Goal: Task Accomplishment & Management: Use online tool/utility

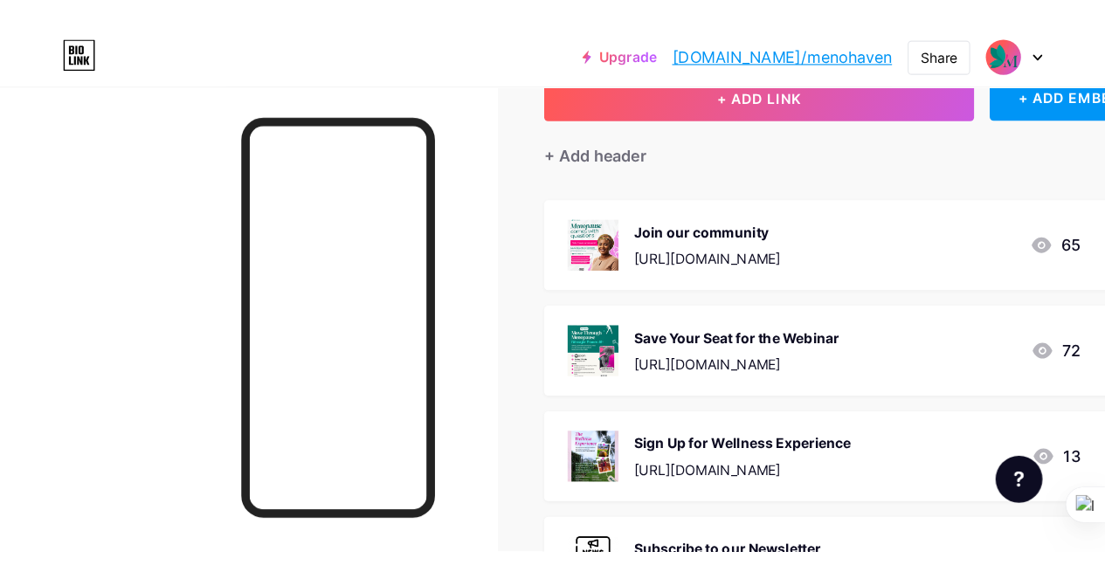
scroll to position [124, 0]
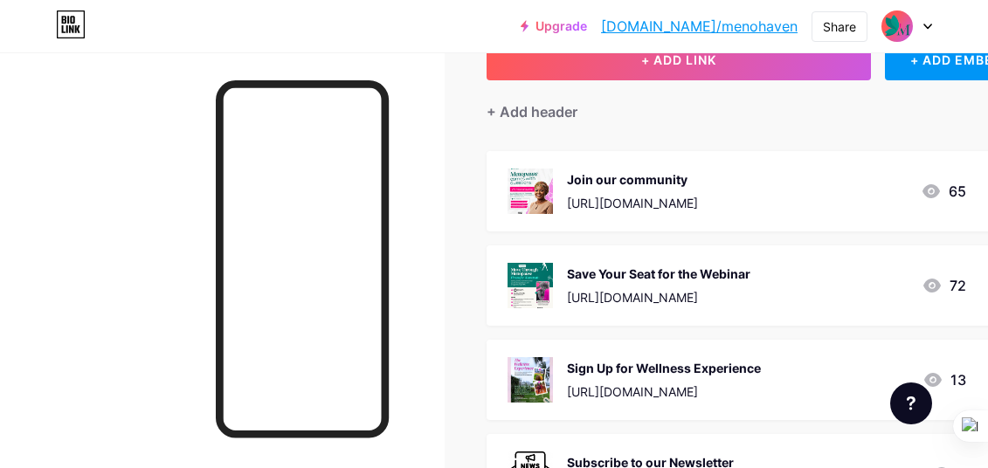
click at [748, 286] on div "Save Your Seat for the Webinar [URL][DOMAIN_NAME]" at bounding box center [658, 285] width 183 height 45
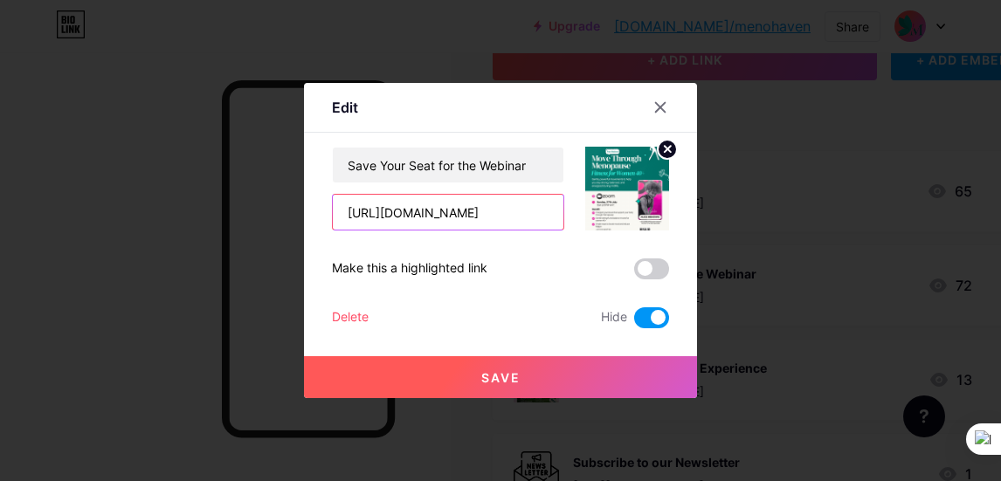
click at [523, 222] on input "[URL][DOMAIN_NAME]" at bounding box center [448, 212] width 231 height 35
paste input "n0W0NZ"
type input "[URL][DOMAIN_NAME]"
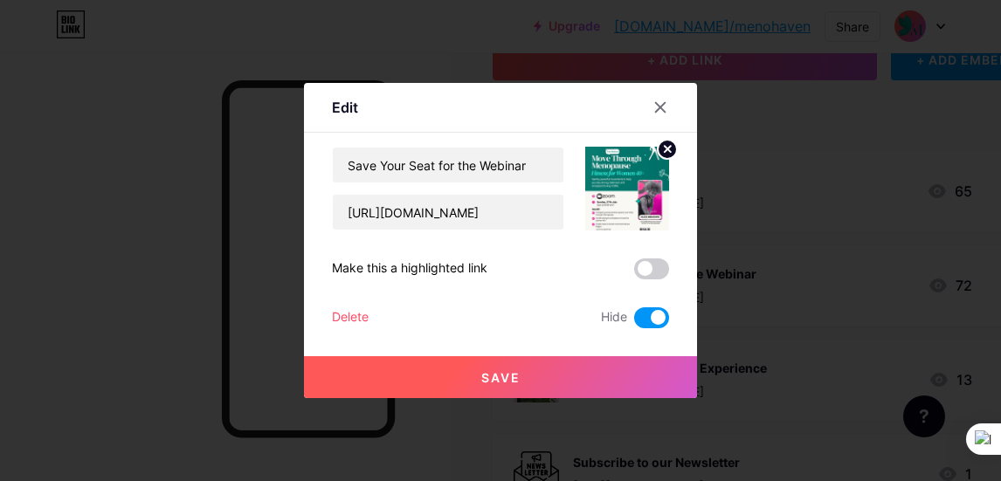
click at [493, 379] on span "Save" at bounding box center [500, 377] width 39 height 15
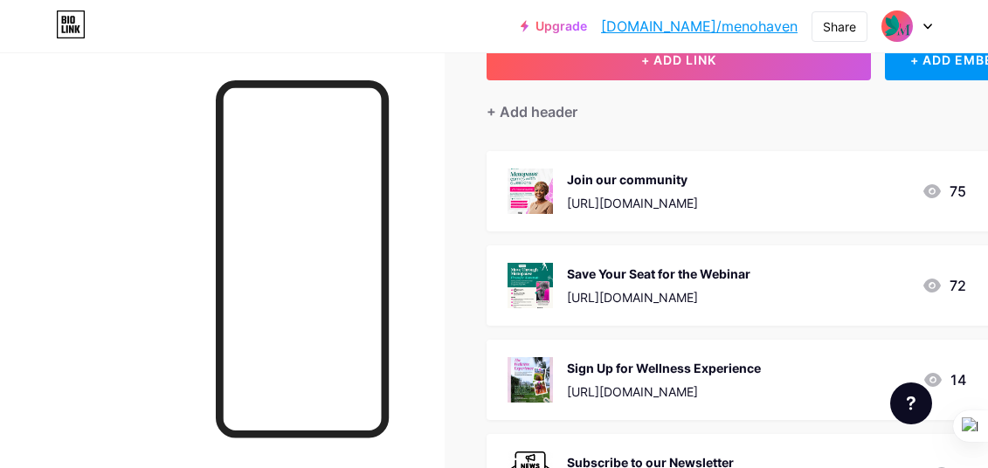
click at [682, 282] on div "Save Your Seat for the Webinar [URL][DOMAIN_NAME]" at bounding box center [658, 285] width 183 height 45
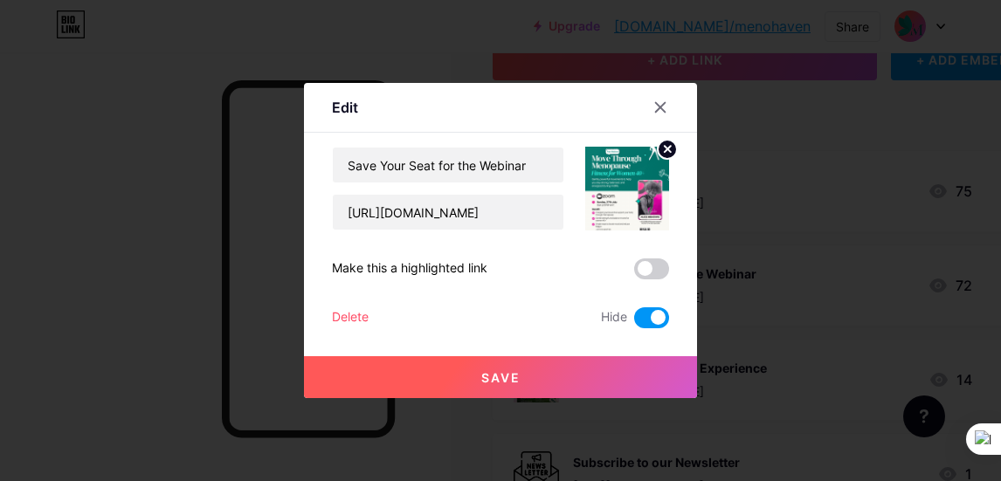
click at [624, 194] on img at bounding box center [627, 189] width 84 height 84
click at [615, 192] on img at bounding box center [627, 189] width 84 height 84
click at [662, 155] on circle at bounding box center [667, 149] width 19 height 19
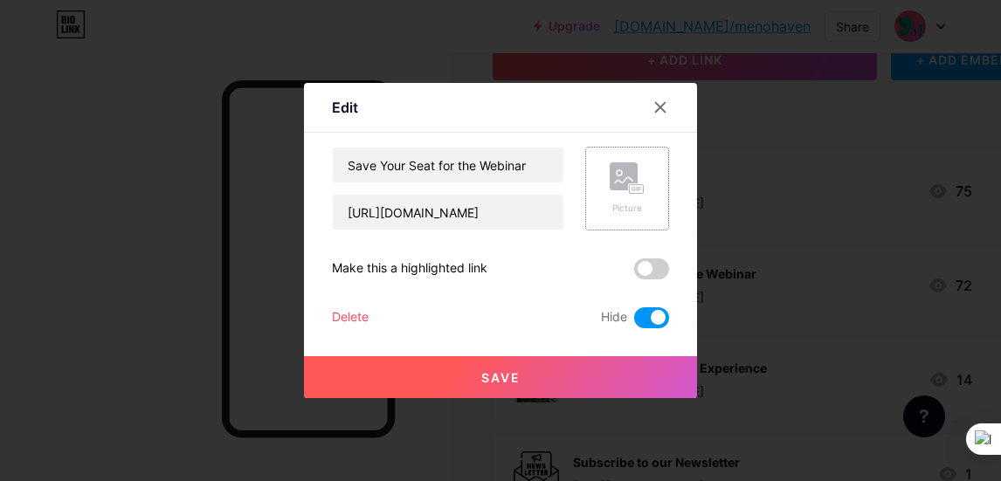
click at [630, 188] on rect at bounding box center [637, 189] width 14 height 9
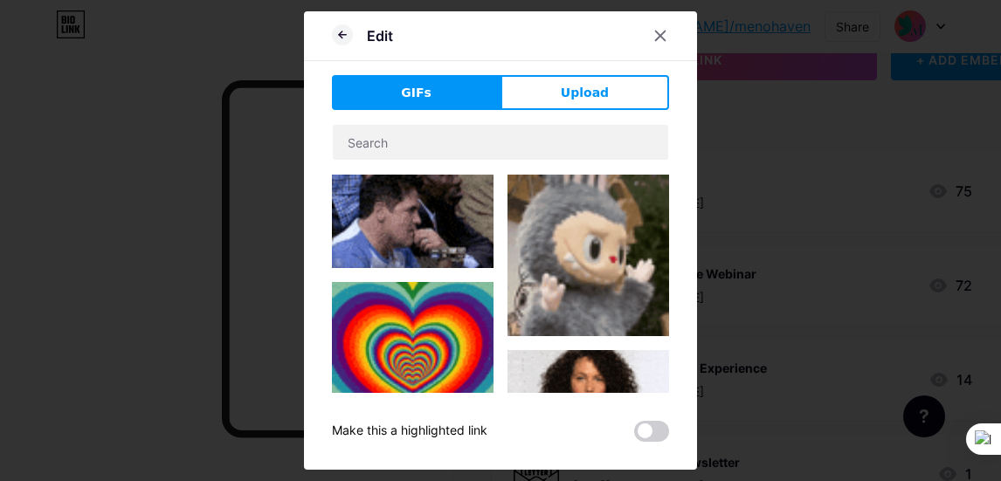
click at [555, 85] on button "Upload" at bounding box center [584, 92] width 169 height 35
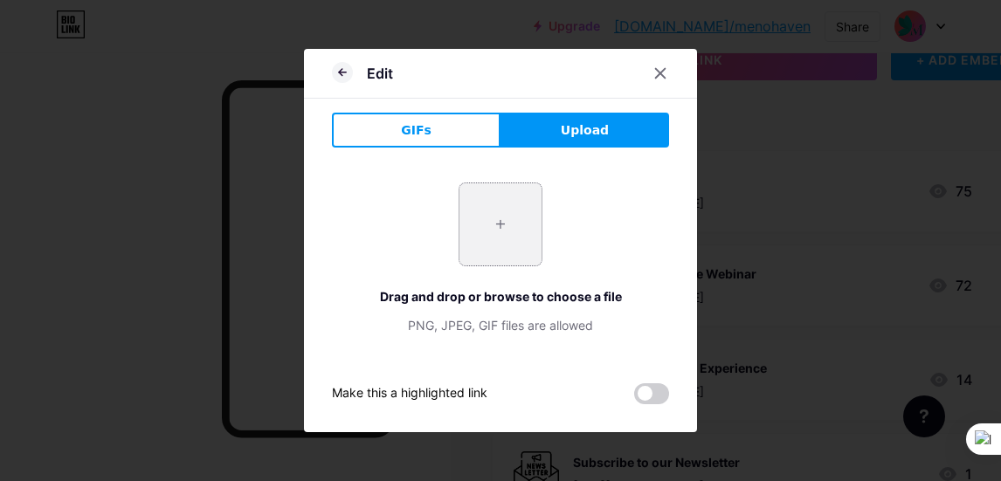
click at [507, 231] on input "file" at bounding box center [500, 224] width 82 height 82
type input "C:\fakepath\Menopause & your skin.png"
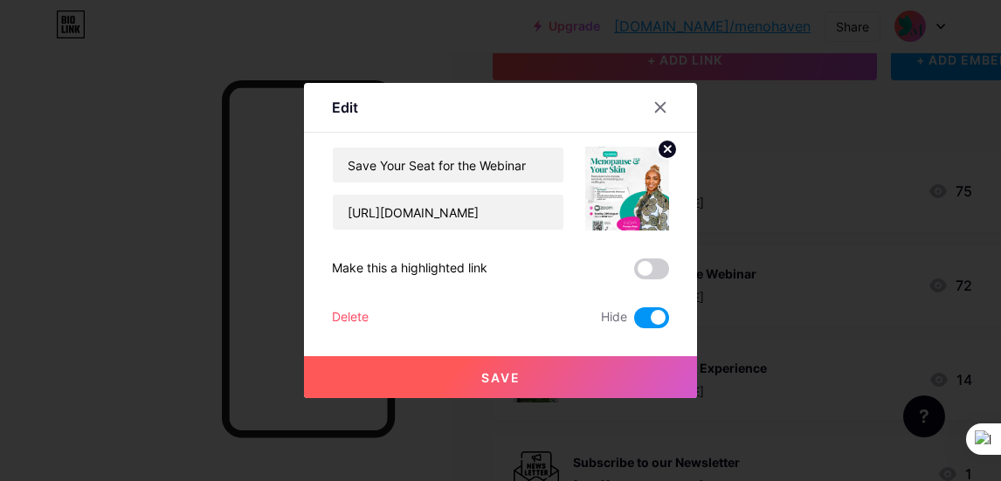
click at [492, 372] on span "Save" at bounding box center [500, 377] width 39 height 15
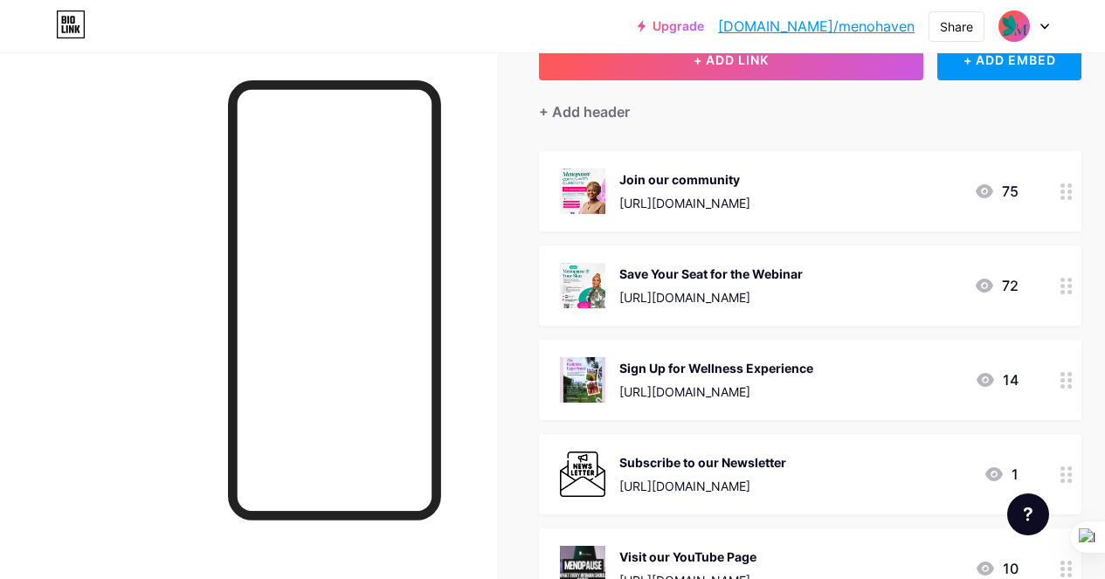
click at [987, 292] on icon at bounding box center [1066, 286] width 12 height 17
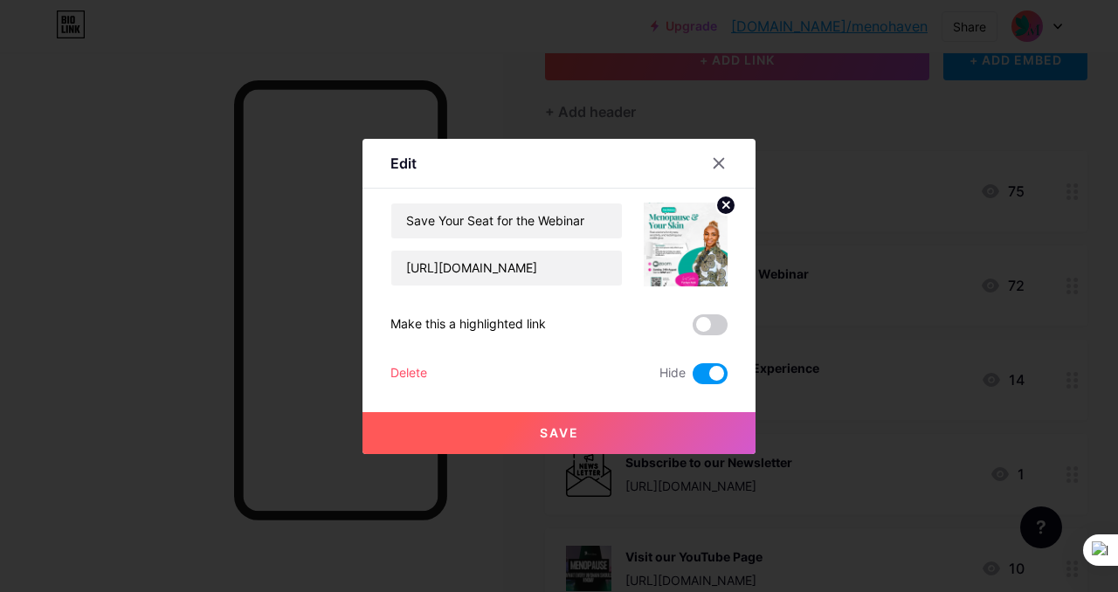
click at [693, 374] on span at bounding box center [710, 373] width 35 height 21
click at [693, 378] on input "checkbox" at bounding box center [693, 378] width 0 height 0
click at [703, 156] on div at bounding box center [718, 163] width 31 height 31
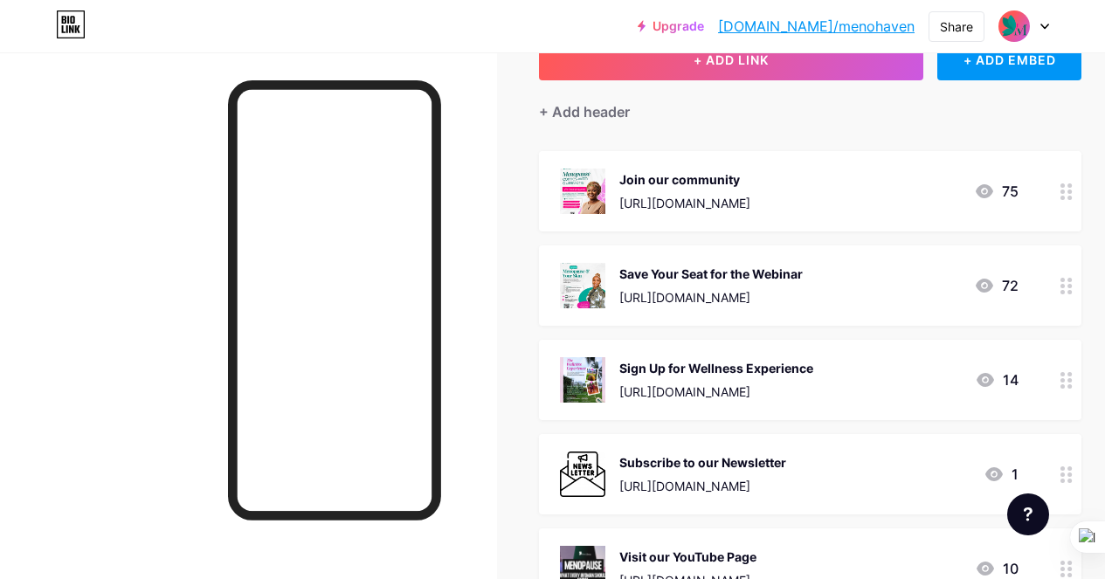
click at [987, 286] on icon at bounding box center [1066, 286] width 12 height 17
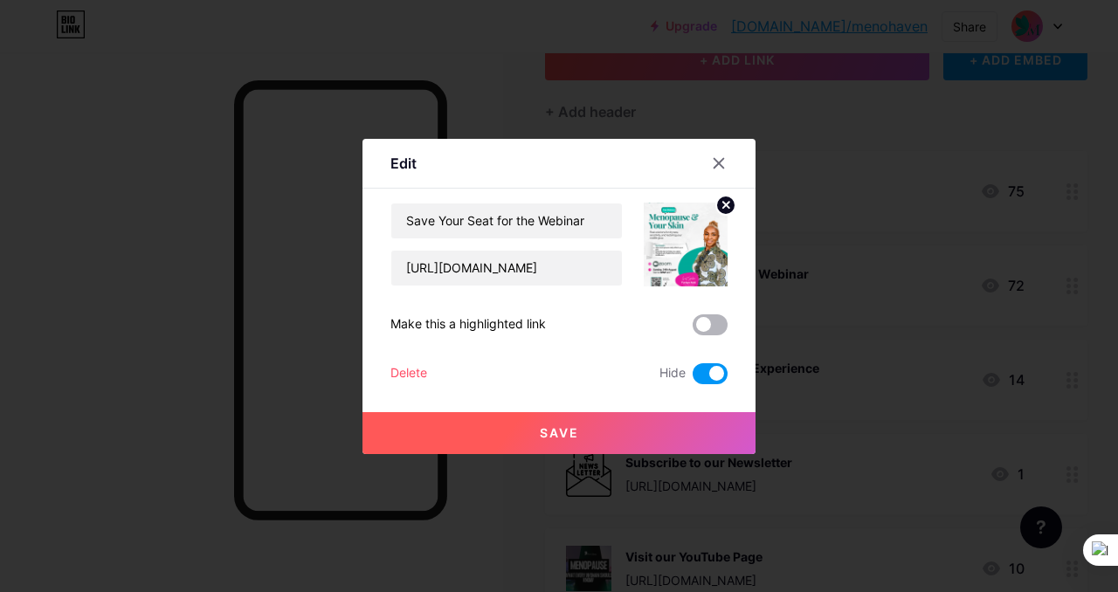
click at [708, 326] on span at bounding box center [710, 324] width 35 height 21
click at [693, 329] on input "checkbox" at bounding box center [693, 329] width 0 height 0
click at [569, 424] on button "Save" at bounding box center [558, 433] width 393 height 42
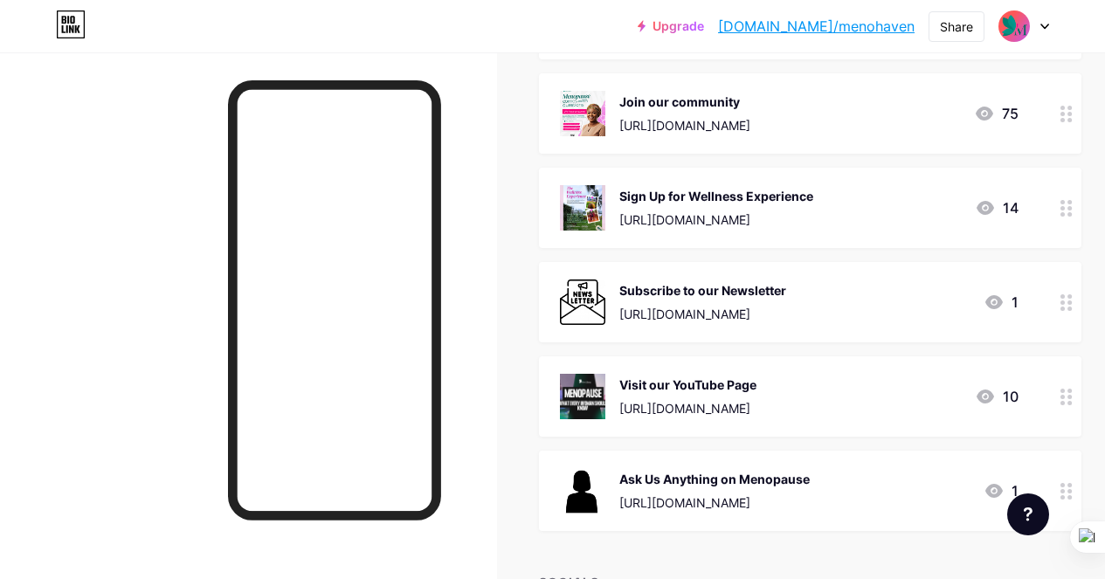
scroll to position [503, 0]
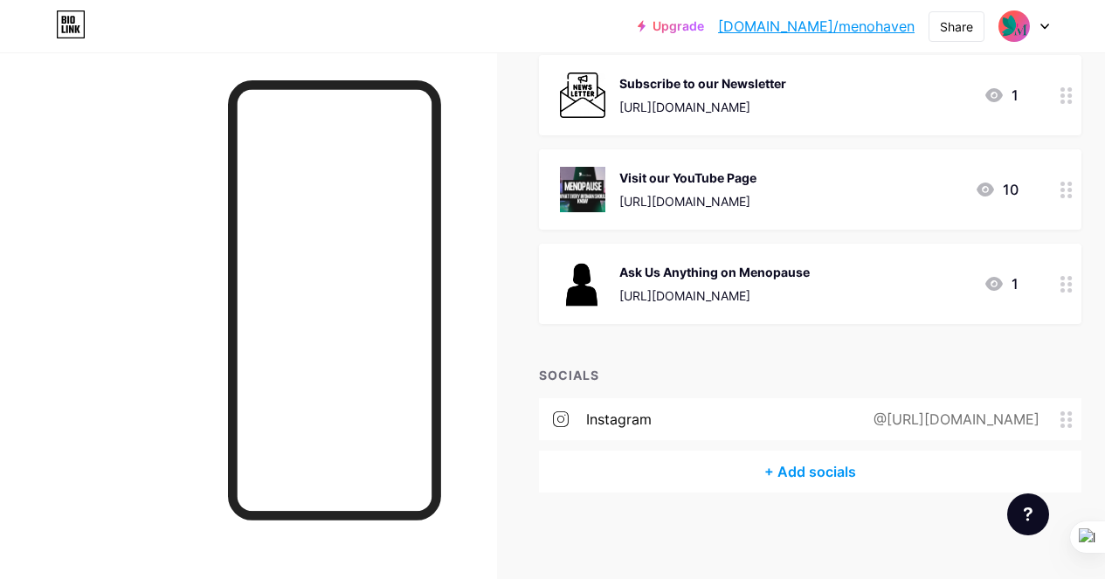
click at [730, 294] on div "[URL][DOMAIN_NAME]" at bounding box center [714, 295] width 190 height 18
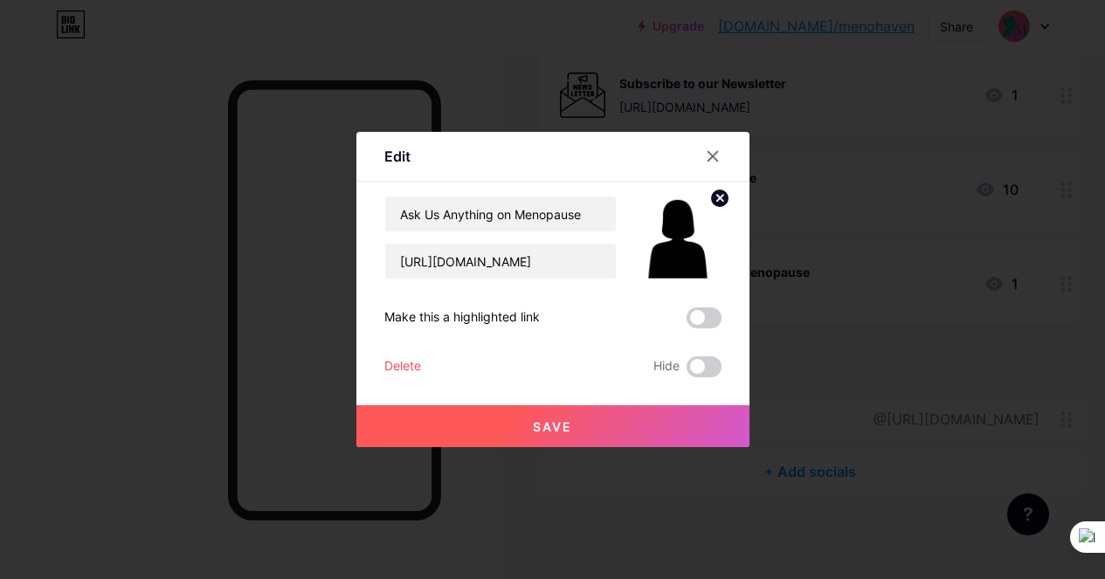
scroll to position [490, 0]
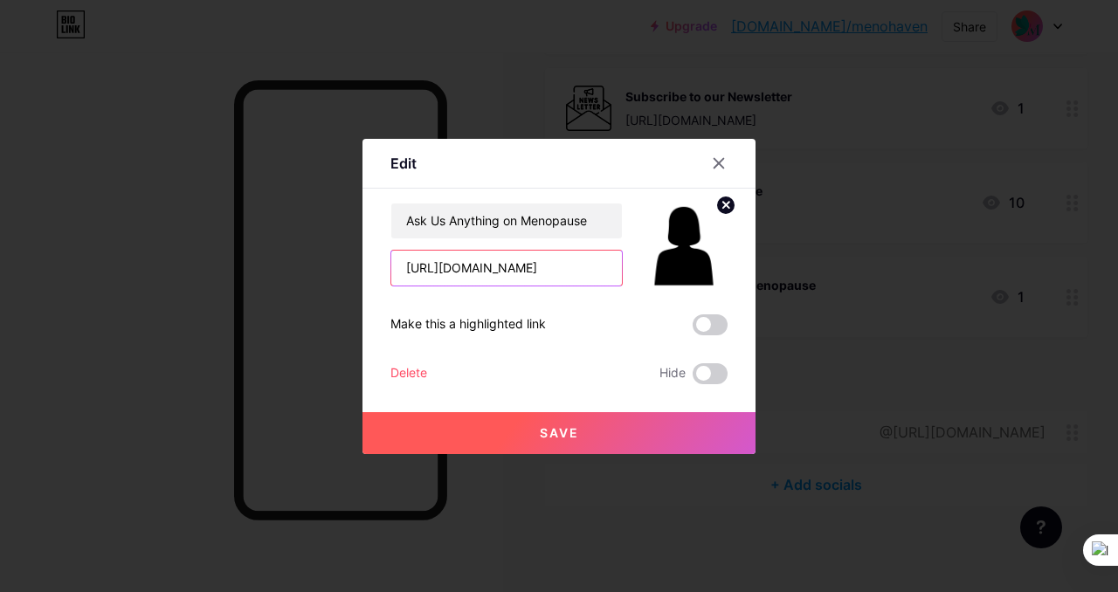
click at [589, 252] on input "[URL][DOMAIN_NAME]" at bounding box center [506, 268] width 231 height 35
click at [594, 273] on input "[URL][DOMAIN_NAME]" at bounding box center [506, 268] width 231 height 35
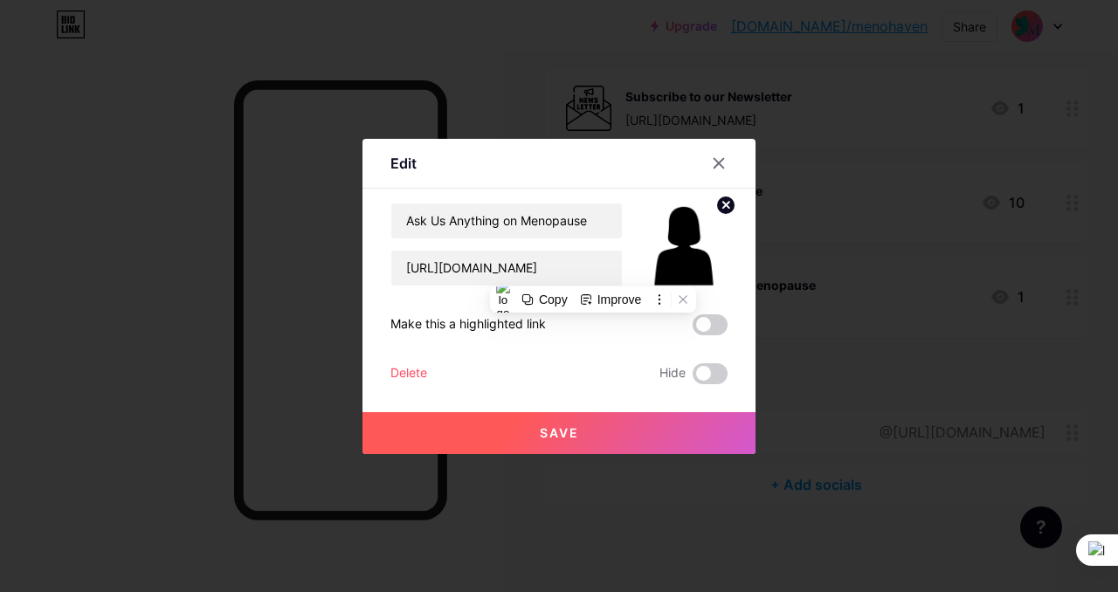
click at [546, 434] on span "Save" at bounding box center [559, 432] width 39 height 15
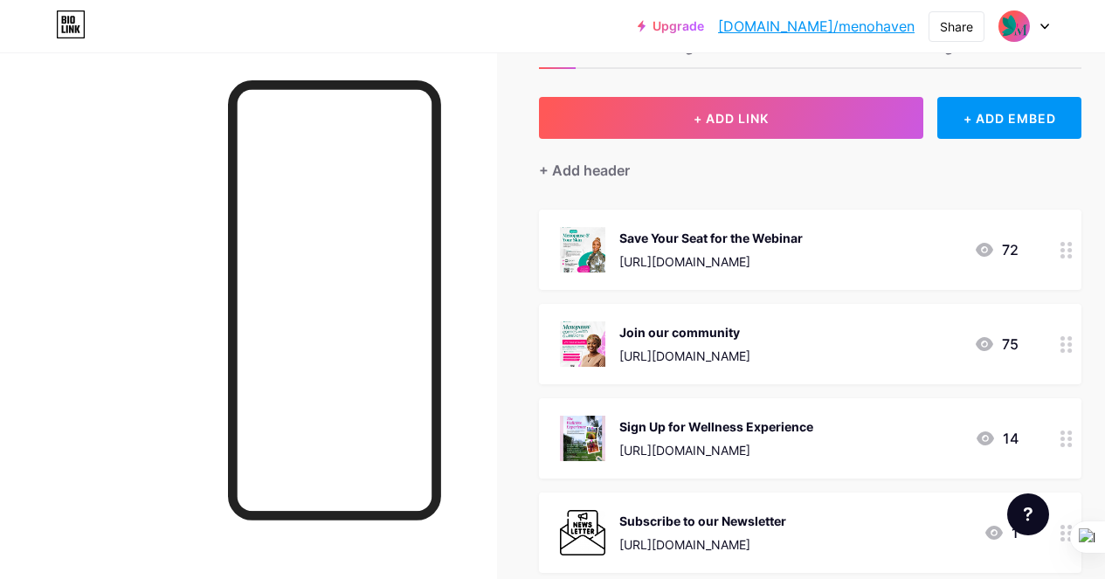
scroll to position [0, 0]
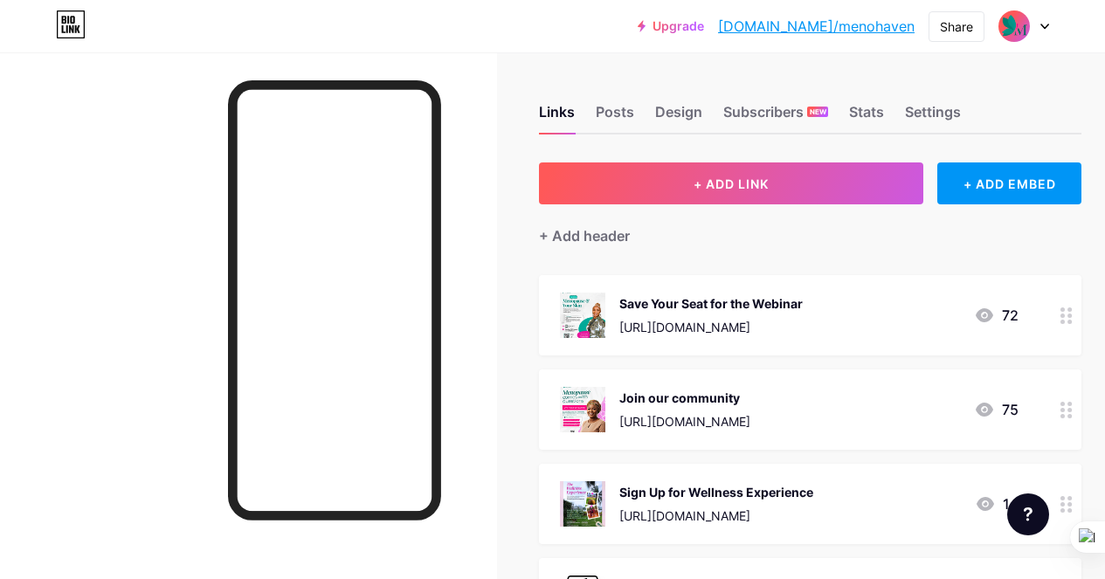
click at [987, 320] on circle at bounding box center [1062, 322] width 4 height 4
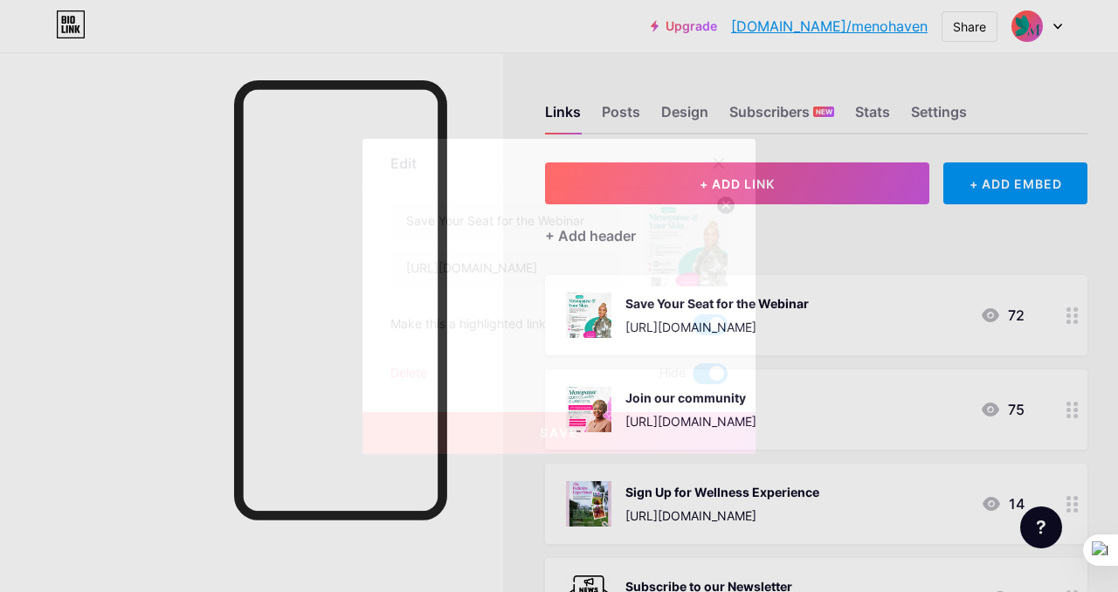
click at [552, 436] on span "Save" at bounding box center [559, 432] width 39 height 15
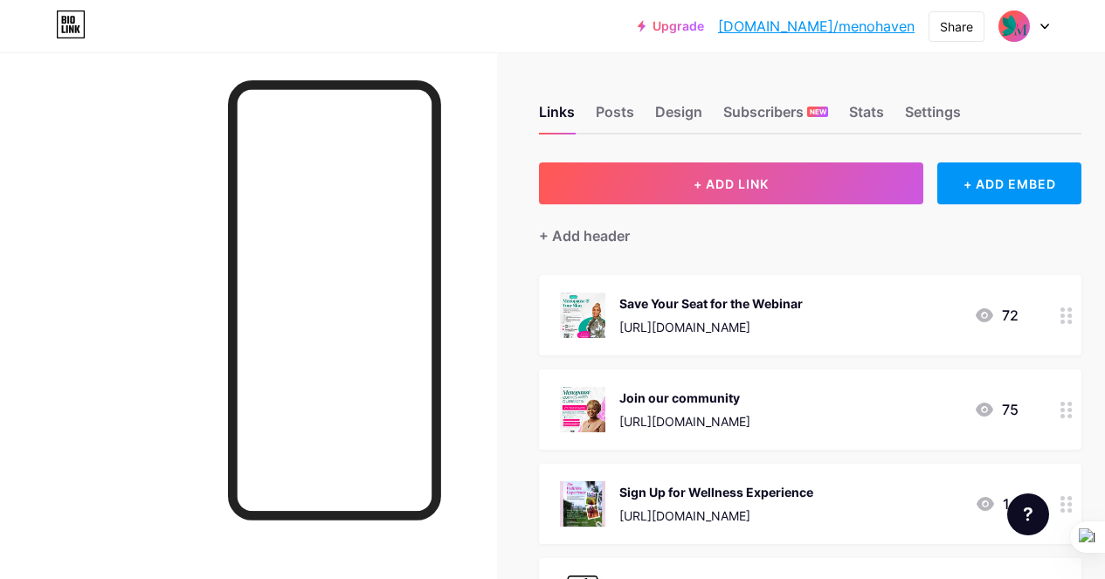
scroll to position [76, 0]
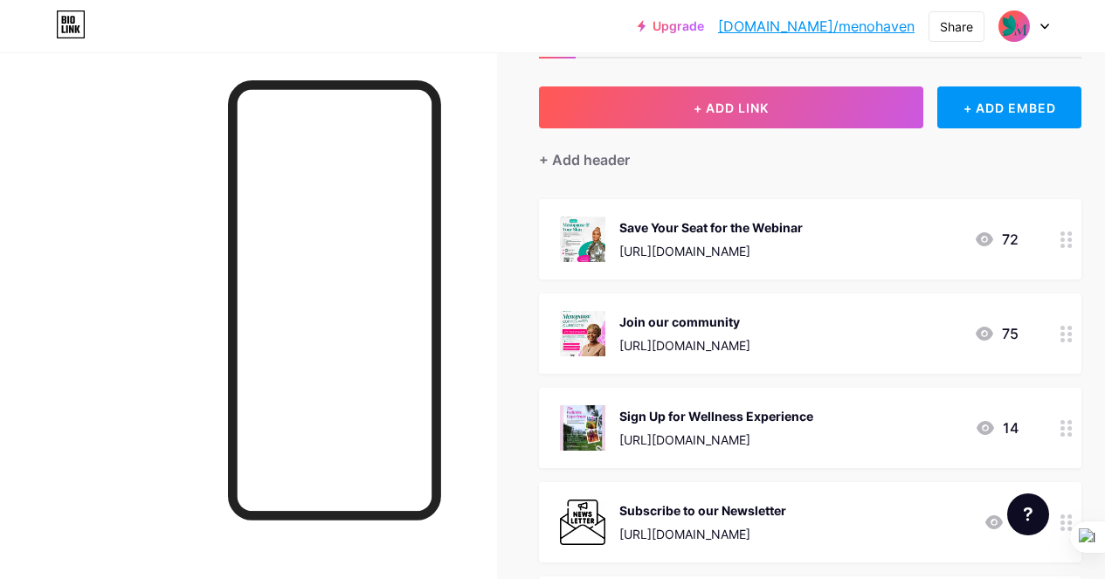
click at [987, 234] on icon at bounding box center [1066, 239] width 12 height 17
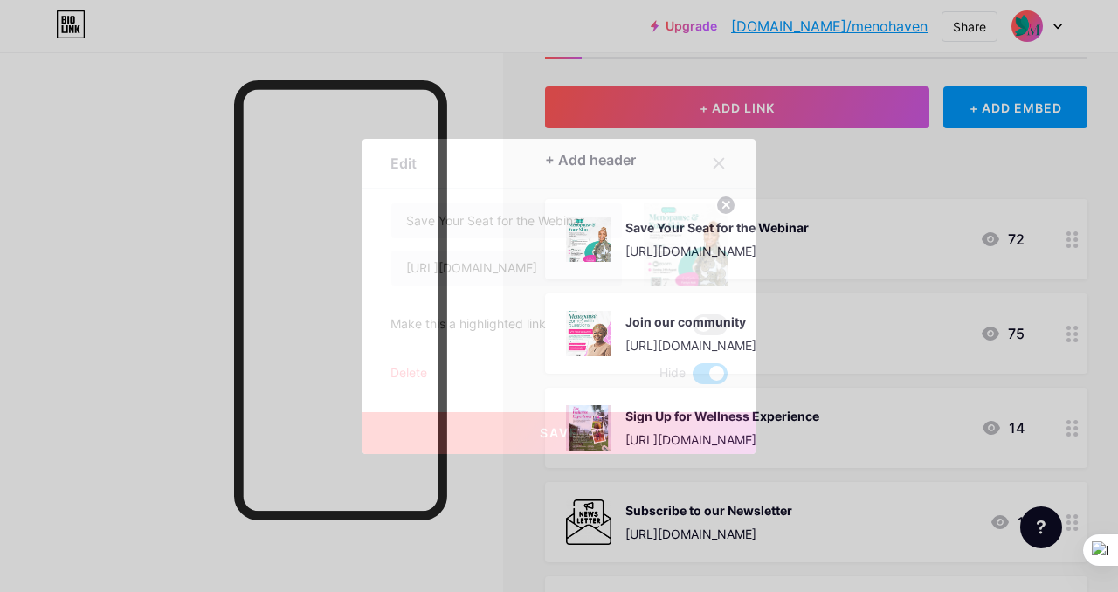
click at [706, 333] on span at bounding box center [710, 324] width 35 height 21
click at [693, 329] on input "checkbox" at bounding box center [693, 329] width 0 height 0
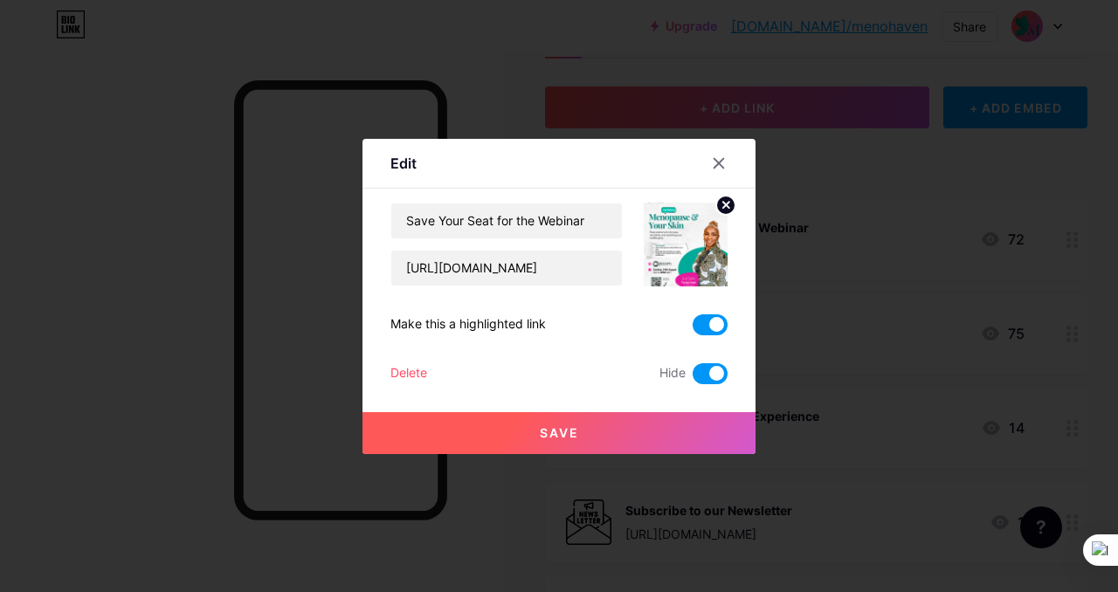
click at [581, 431] on button "Save" at bounding box center [558, 433] width 393 height 42
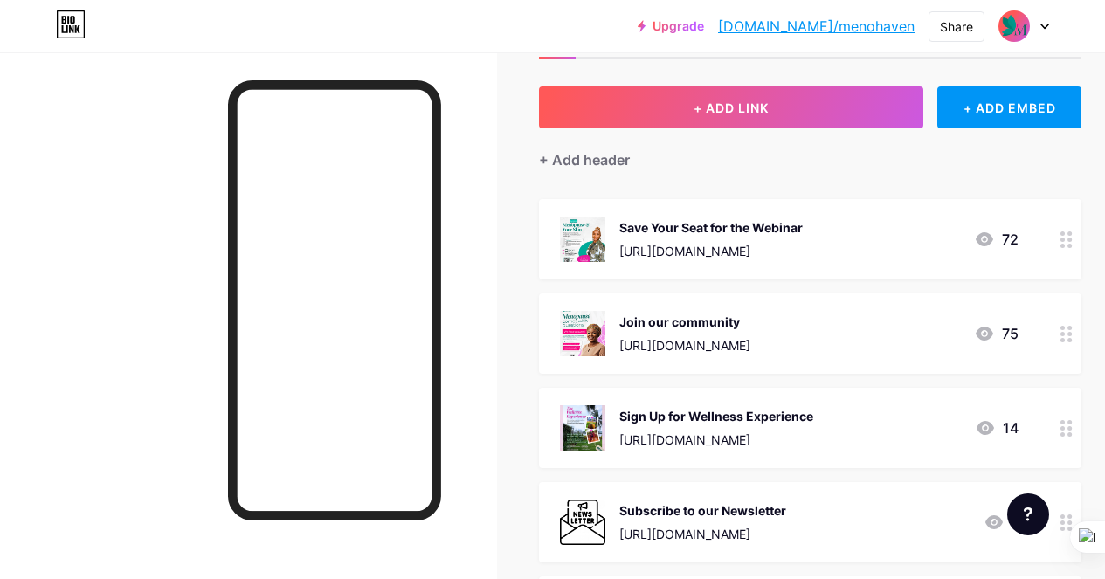
click at [854, 25] on link "[DOMAIN_NAME]/menohaven" at bounding box center [816, 26] width 196 height 21
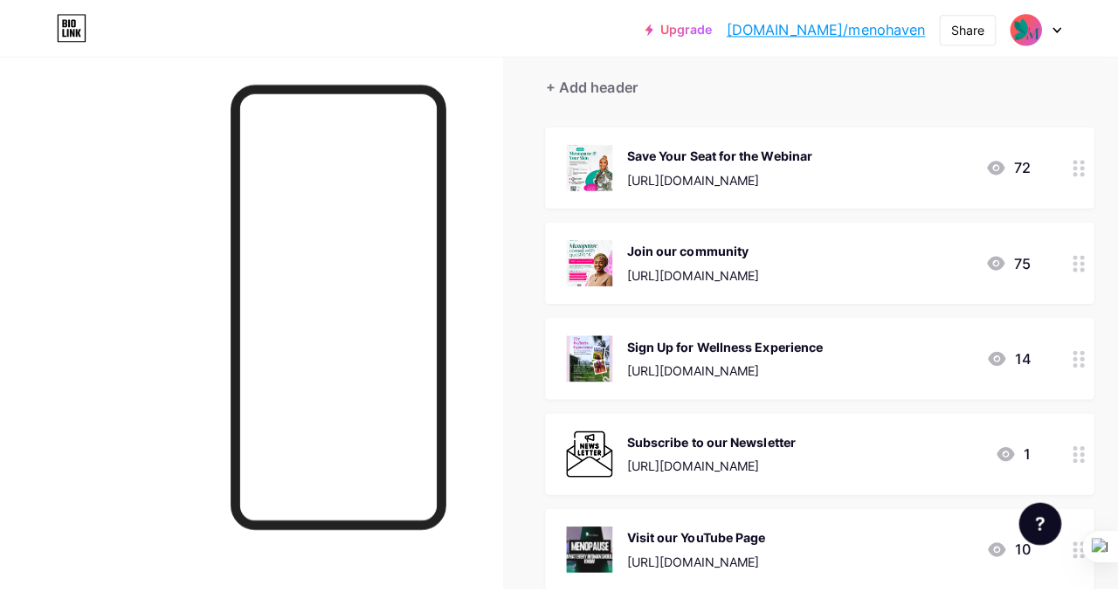
scroll to position [150, 0]
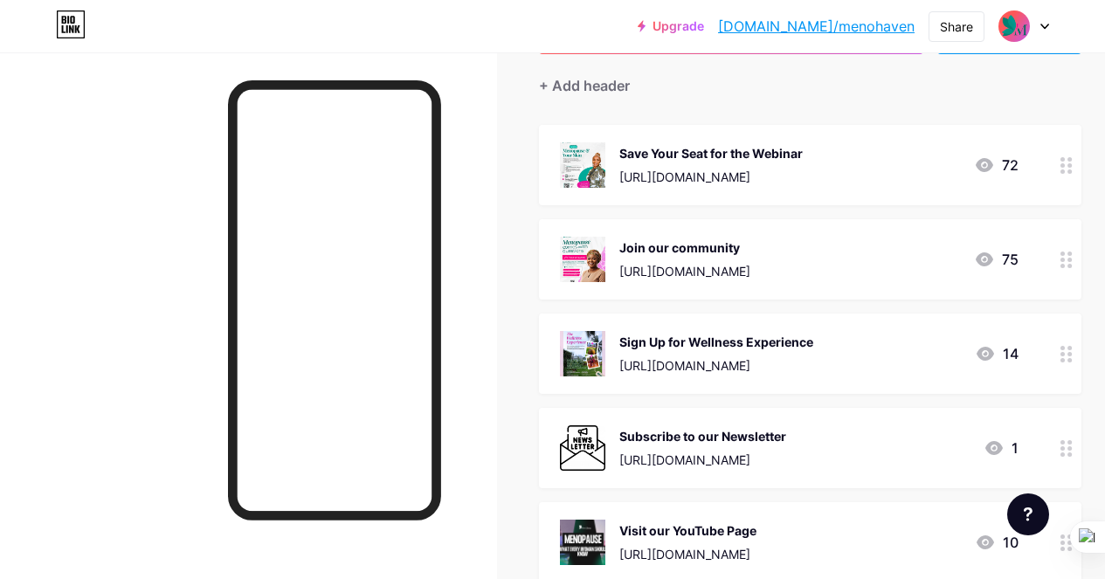
click at [987, 351] on icon at bounding box center [1066, 354] width 12 height 17
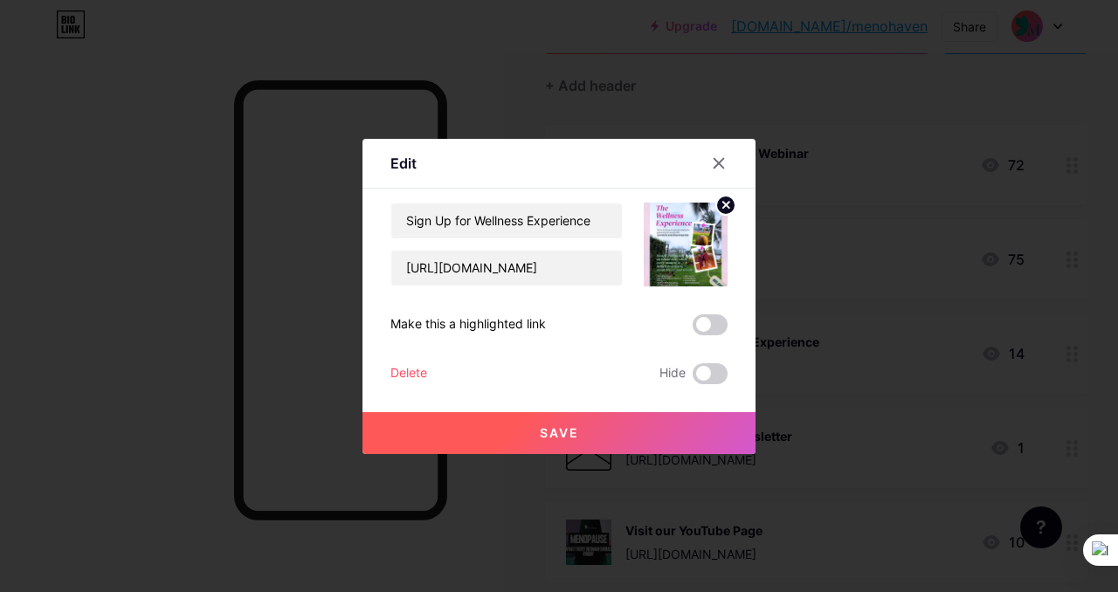
drag, startPoint x: 712, startPoint y: 378, endPoint x: 710, endPoint y: 358, distance: 20.2
click at [711, 379] on span at bounding box center [710, 373] width 35 height 21
click at [693, 378] on input "checkbox" at bounding box center [693, 378] width 0 height 0
click at [602, 431] on button "Save" at bounding box center [558, 433] width 393 height 42
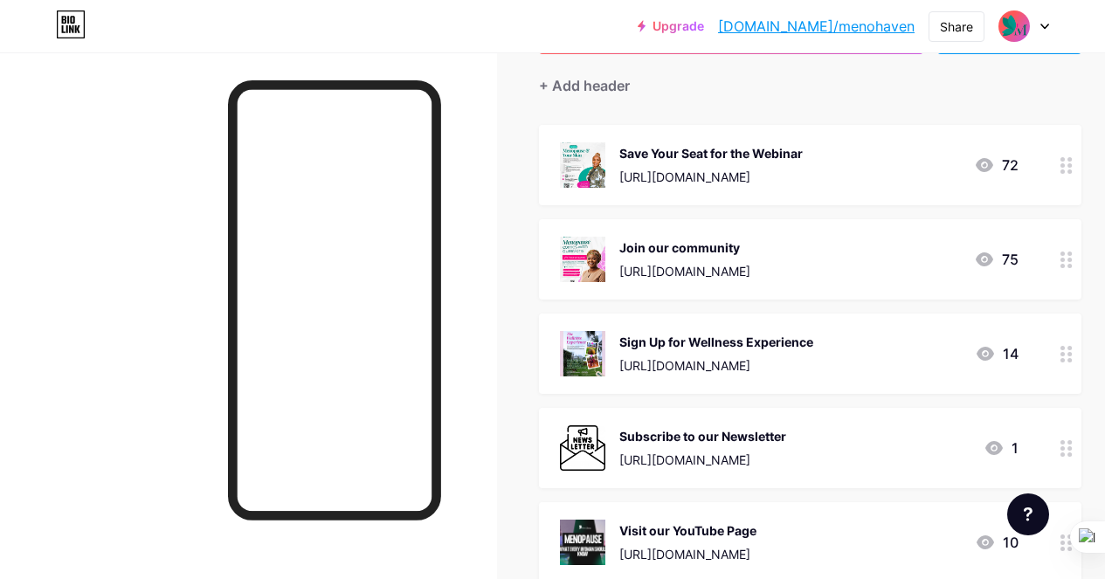
click at [987, 162] on icon at bounding box center [1066, 165] width 12 height 17
